Goal: Navigation & Orientation: Find specific page/section

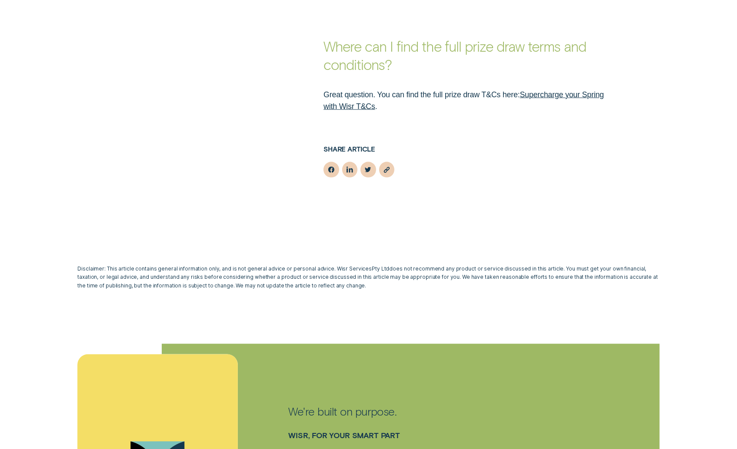
click at [549, 90] on link "Supercharge your Spring with Wisr T&Cs" at bounding box center [463, 100] width 280 height 21
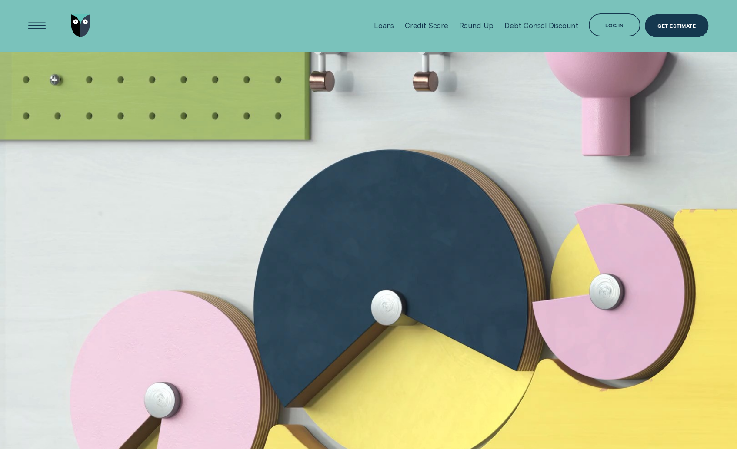
scroll to position [2002, 0]
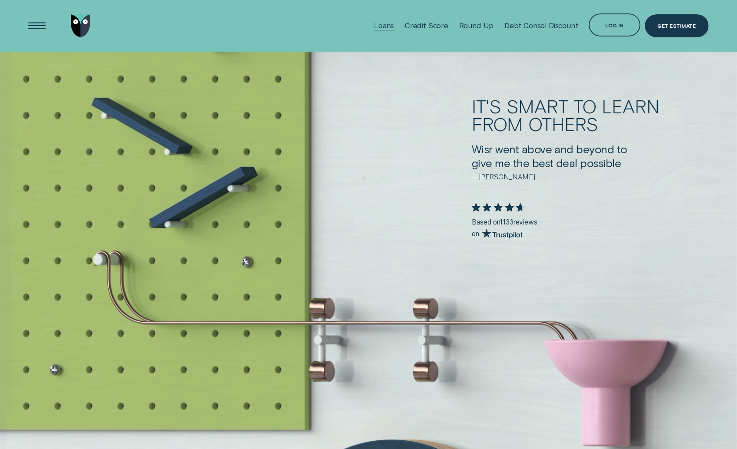
click at [394, 30] on div "Loans" at bounding box center [384, 26] width 20 height 52
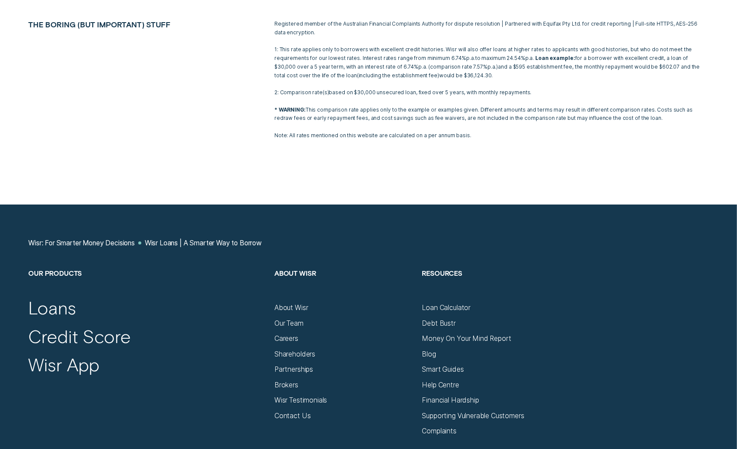
scroll to position [3931, 0]
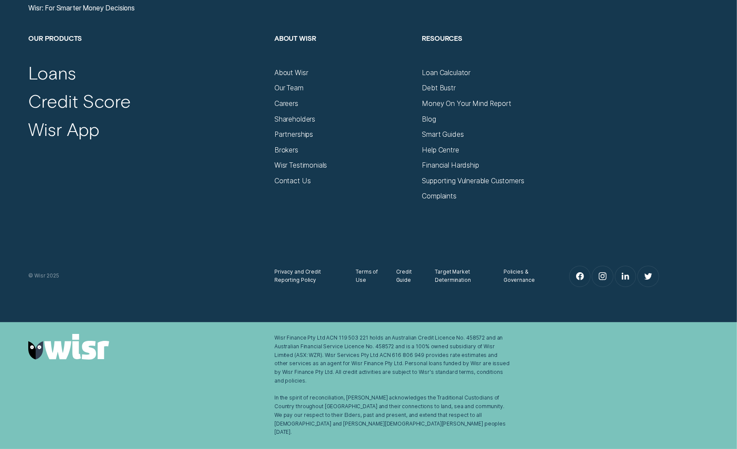
scroll to position [2002, 0]
